Goal: Task Accomplishment & Management: Complete application form

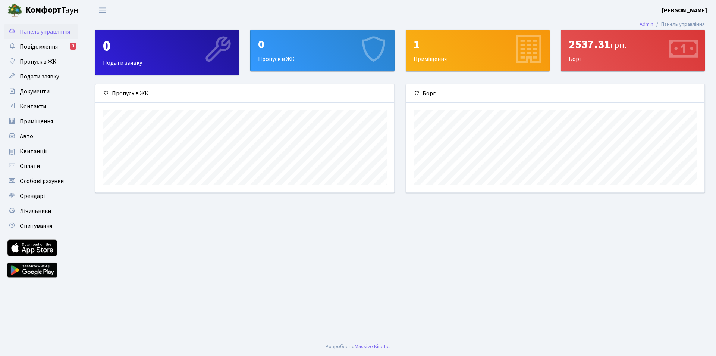
scroll to position [108, 298]
click at [37, 61] on span "Пропуск в ЖК" at bounding box center [38, 61] width 37 height 8
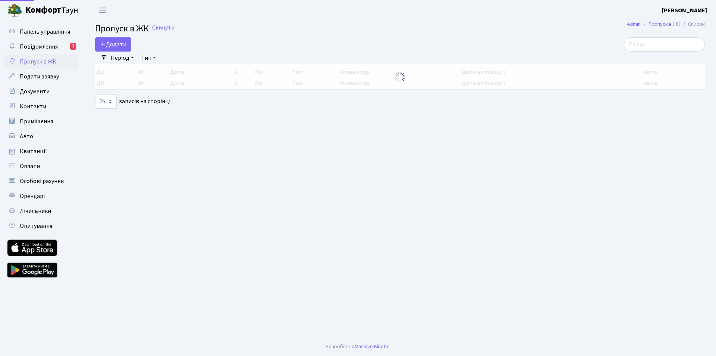
select select "25"
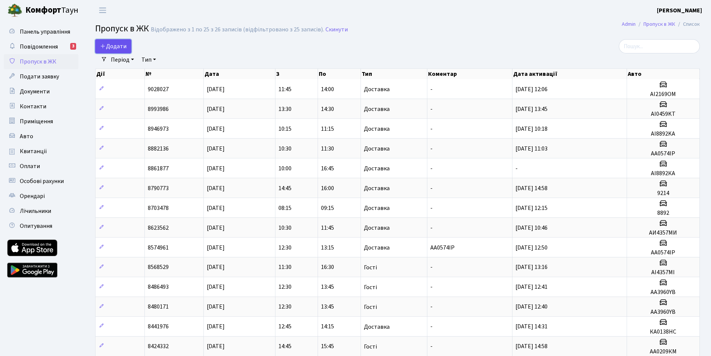
click at [112, 46] on span "Додати" at bounding box center [113, 46] width 26 height 8
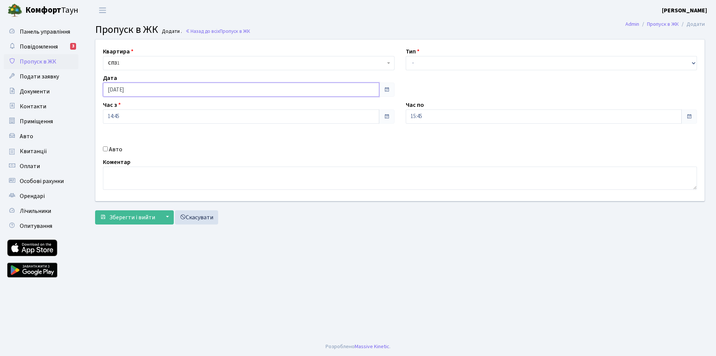
click at [112, 88] on input "[DATE]" at bounding box center [241, 89] width 276 height 14
click at [113, 88] on input "03.10.2025" at bounding box center [241, 89] width 276 height 14
click at [385, 90] on span at bounding box center [387, 90] width 6 height 6
click at [387, 89] on span at bounding box center [387, 90] width 6 height 6
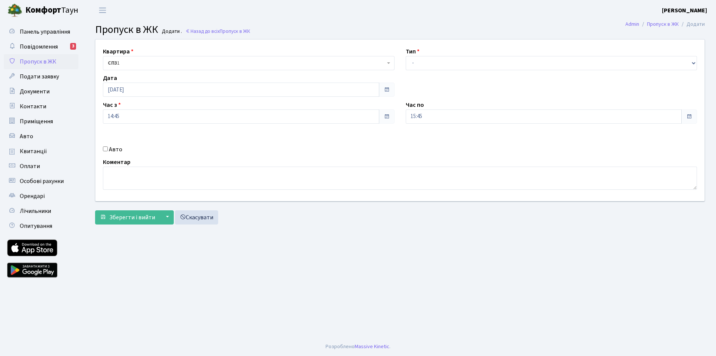
click at [387, 90] on span at bounding box center [387, 90] width 6 height 6
click at [386, 88] on span at bounding box center [387, 90] width 6 height 6
click at [386, 87] on span at bounding box center [387, 90] width 6 height 6
click at [386, 86] on span at bounding box center [387, 89] width 16 height 14
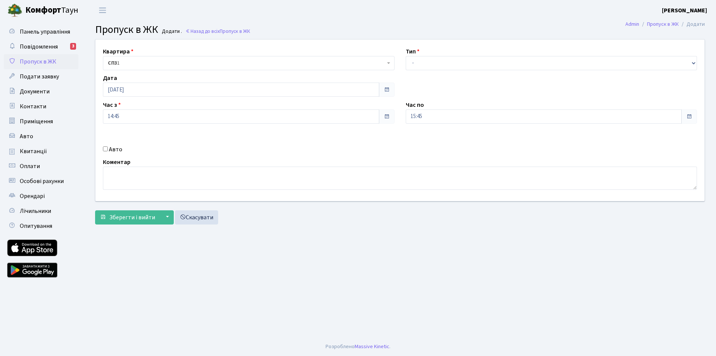
click at [386, 87] on span at bounding box center [387, 89] width 16 height 14
click at [253, 123] on input "14:45" at bounding box center [241, 116] width 276 height 14
click at [193, 91] on input "03.10.2025" at bounding box center [241, 89] width 276 height 14
click at [166, 127] on td "4" at bounding box center [166, 127] width 11 height 11
type input "[DATE]"
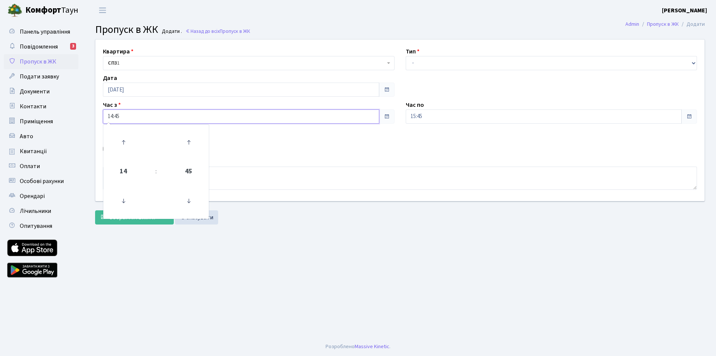
click at [124, 114] on input "14:45" at bounding box center [241, 116] width 276 height 14
type input "1"
click at [123, 142] on icon at bounding box center [123, 142] width 20 height 20
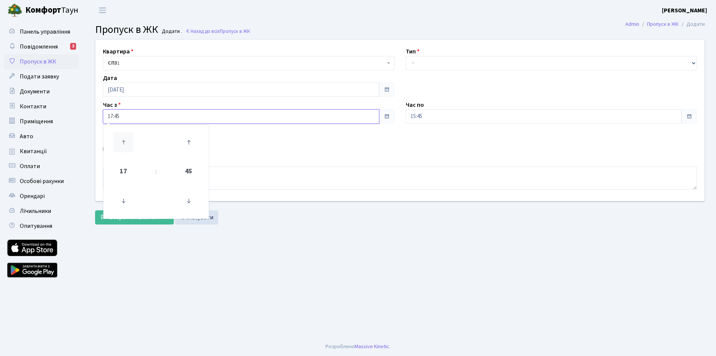
click at [123, 142] on icon at bounding box center [123, 142] width 20 height 20
click at [123, 141] on icon at bounding box center [123, 142] width 20 height 20
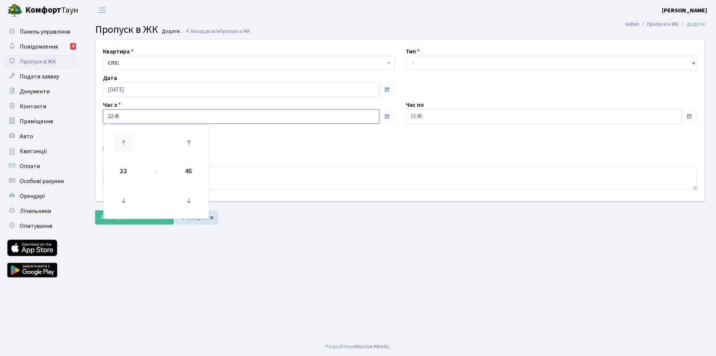
click at [123, 141] on icon at bounding box center [123, 142] width 20 height 20
click at [123, 140] on icon at bounding box center [123, 142] width 20 height 20
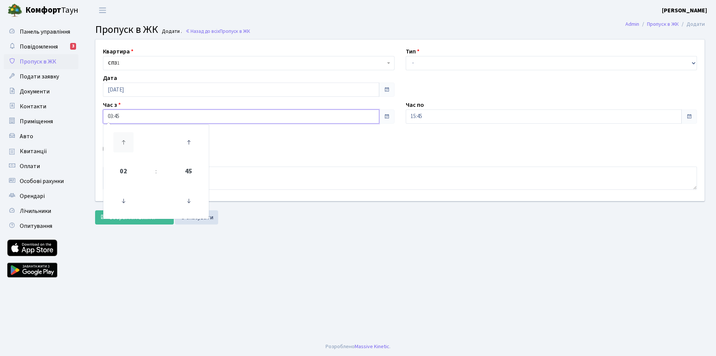
click at [124, 140] on icon at bounding box center [123, 142] width 20 height 20
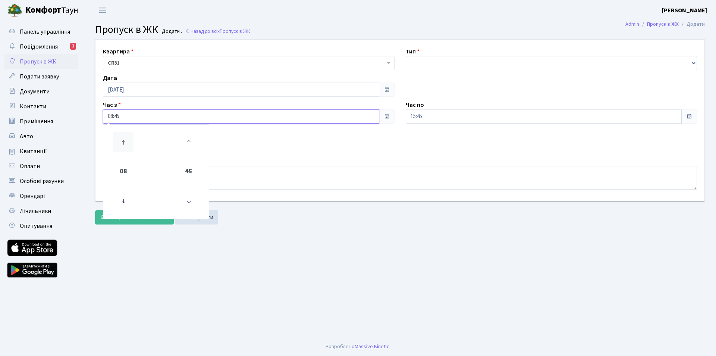
click at [124, 140] on icon at bounding box center [123, 142] width 20 height 20
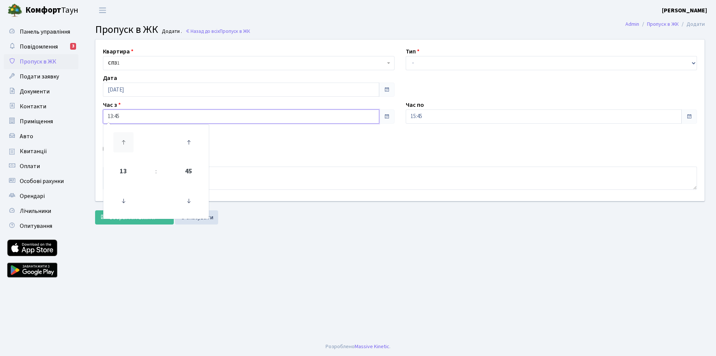
click at [124, 140] on icon at bounding box center [123, 142] width 20 height 20
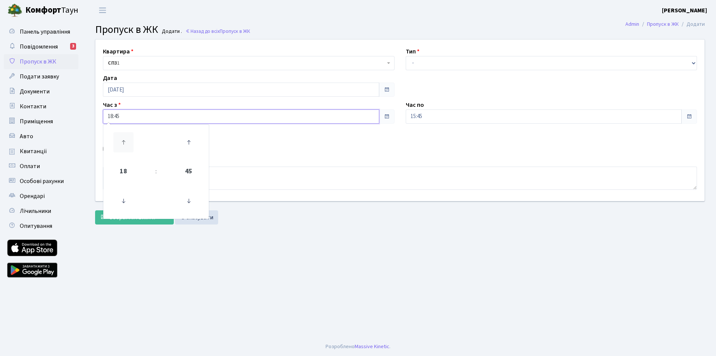
click at [124, 140] on icon at bounding box center [123, 142] width 20 height 20
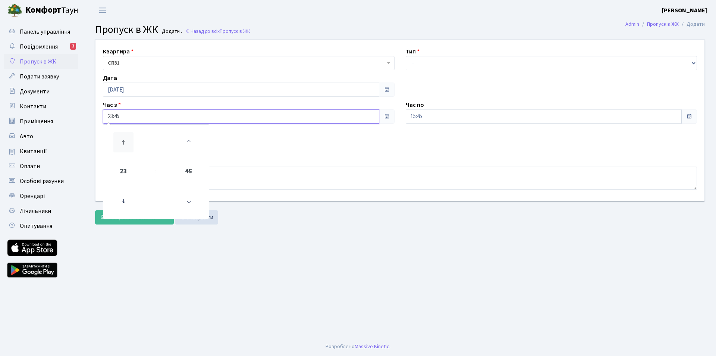
click at [124, 140] on icon at bounding box center [123, 142] width 20 height 20
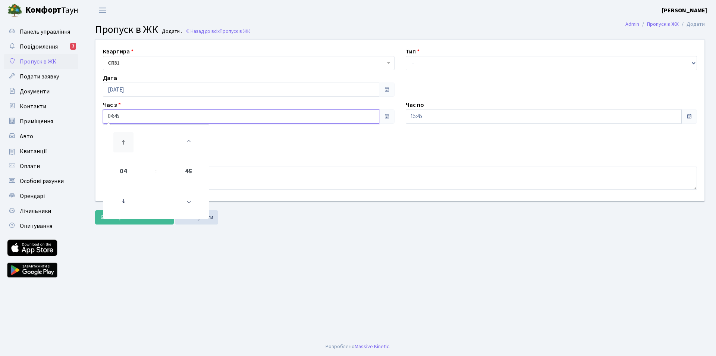
click at [124, 140] on icon at bounding box center [123, 142] width 20 height 20
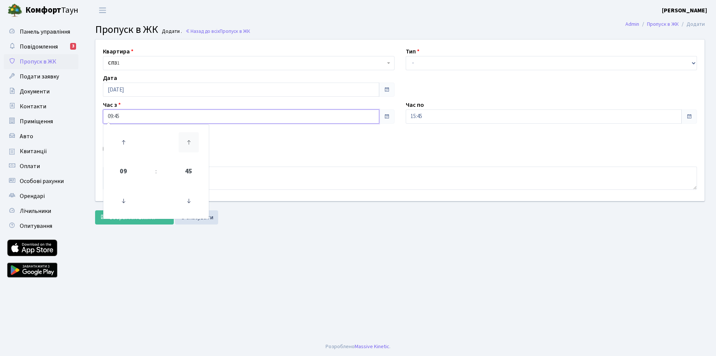
click at [193, 140] on icon at bounding box center [189, 142] width 20 height 20
click at [189, 141] on icon at bounding box center [189, 142] width 20 height 20
click at [188, 201] on icon at bounding box center [189, 201] width 20 height 20
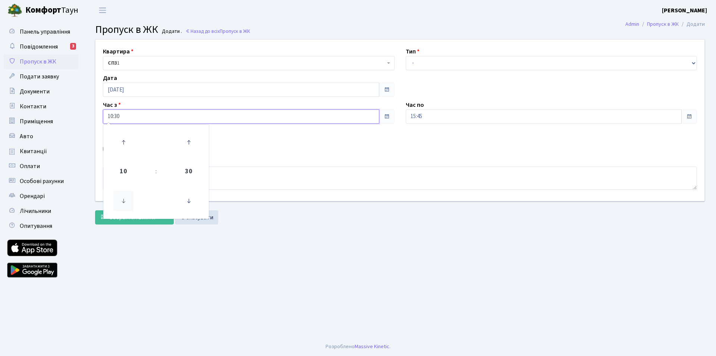
click at [123, 203] on icon at bounding box center [123, 201] width 20 height 20
click at [189, 143] on icon at bounding box center [189, 142] width 20 height 20
click at [188, 200] on icon at bounding box center [189, 201] width 20 height 20
type input "09:15"
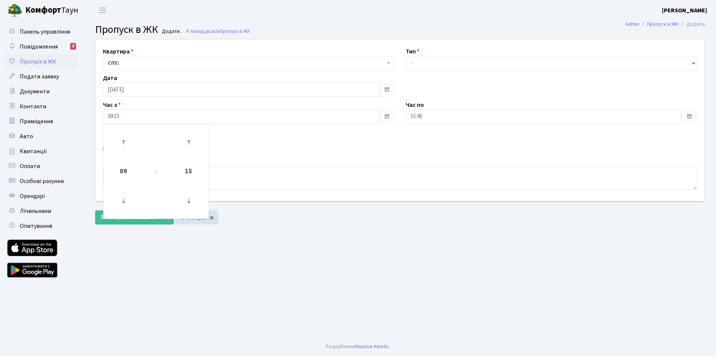
click at [281, 149] on div "Авто" at bounding box center [248, 149] width 303 height 9
click at [103, 149] on input "Авто" at bounding box center [105, 148] width 5 height 5
checkbox input "true"
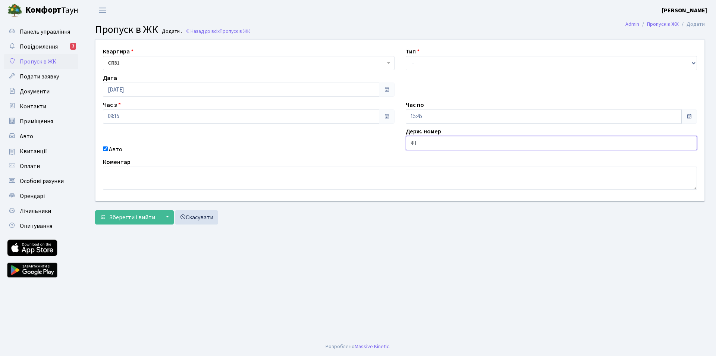
type input "Ф"
type input "АІ0459КТ"
click at [136, 215] on span "Зберегти і вийти" at bounding box center [132, 217] width 46 height 8
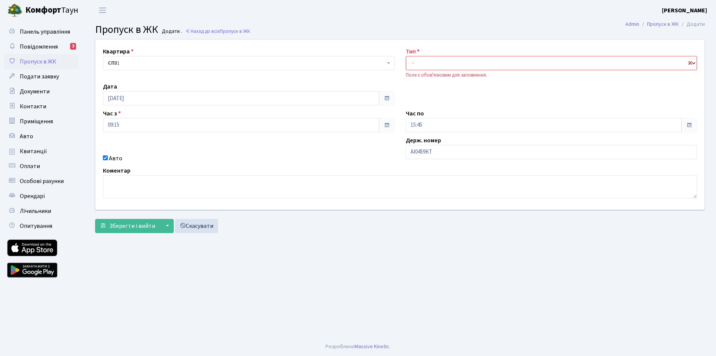
click at [696, 63] on select "- Доставка Таксі Гості Сервіс" at bounding box center [552, 63] width 292 height 14
click at [406, 56] on select "- Доставка Таксі Гості Сервіс" at bounding box center [552, 63] width 292 height 14
click at [693, 62] on select "- Доставка Таксі Гості Сервіс" at bounding box center [552, 63] width 292 height 14
select select "1"
click at [406, 56] on select "- Доставка Таксі Гості Сервіс" at bounding box center [552, 63] width 292 height 14
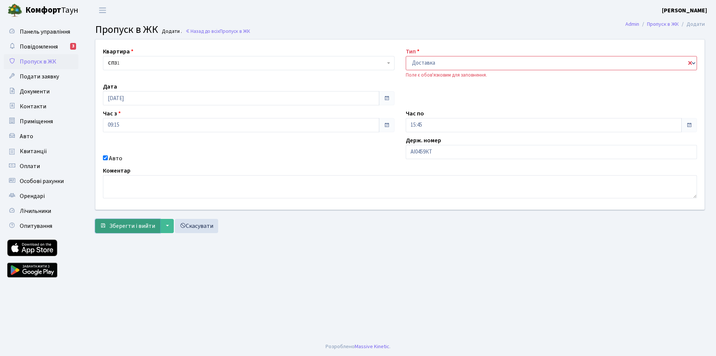
click at [129, 225] on span "Зберегти і вийти" at bounding box center [132, 226] width 46 height 8
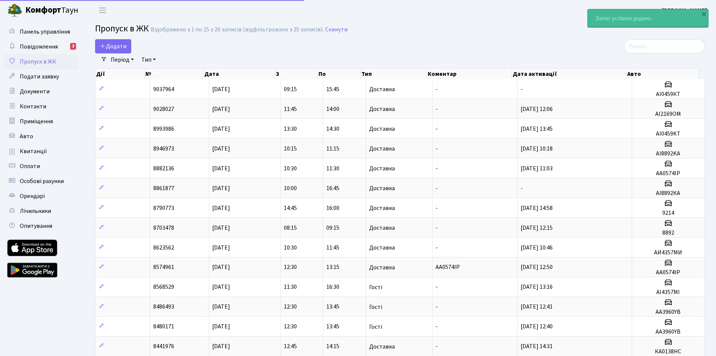
select select "25"
